Goal: Information Seeking & Learning: Learn about a topic

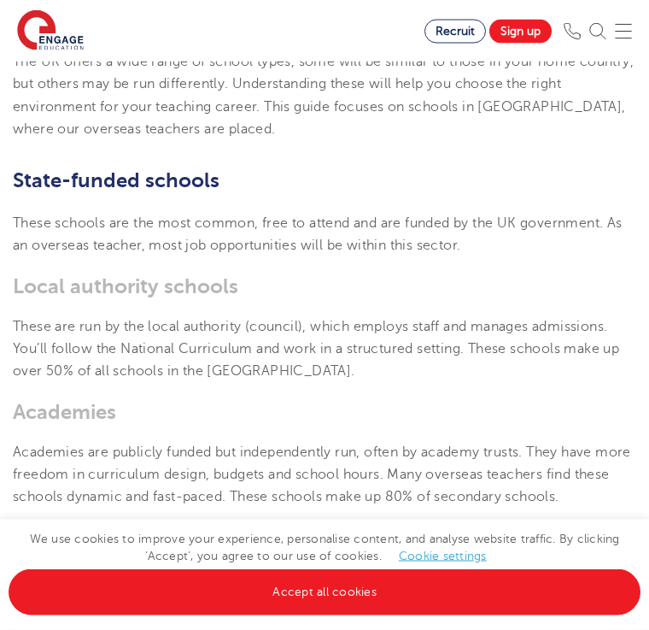
scroll to position [434, 0]
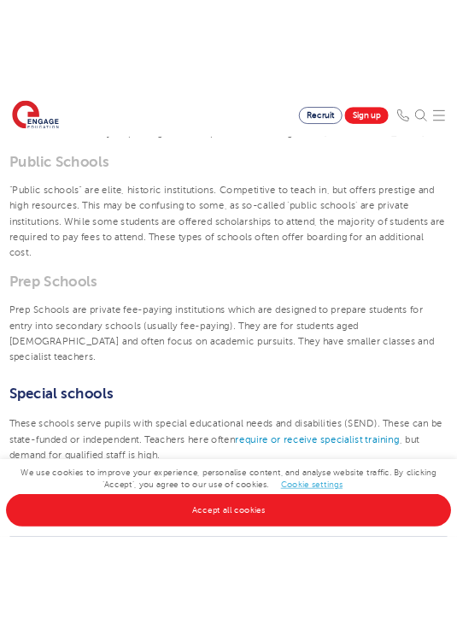
scroll to position [1600, 0]
